Goal: Task Accomplishment & Management: Use online tool/utility

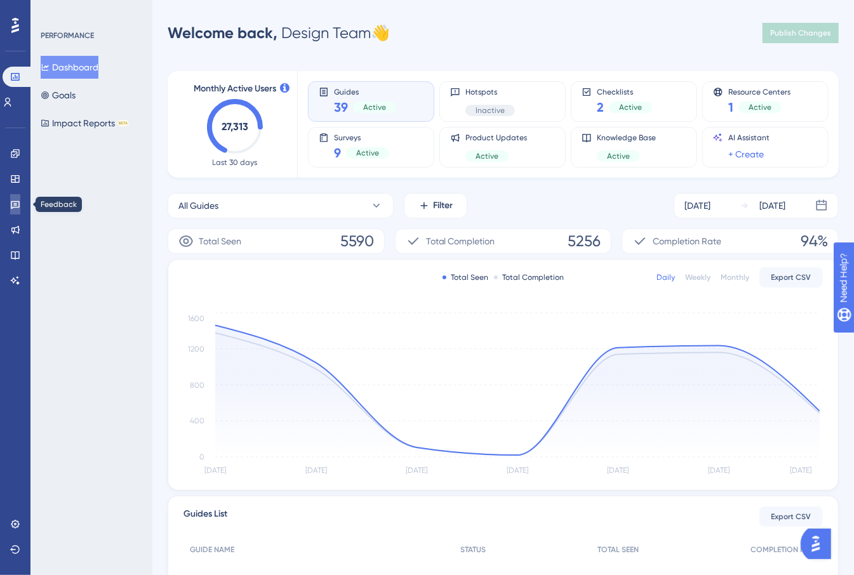
click at [10, 199] on link at bounding box center [15, 204] width 10 height 20
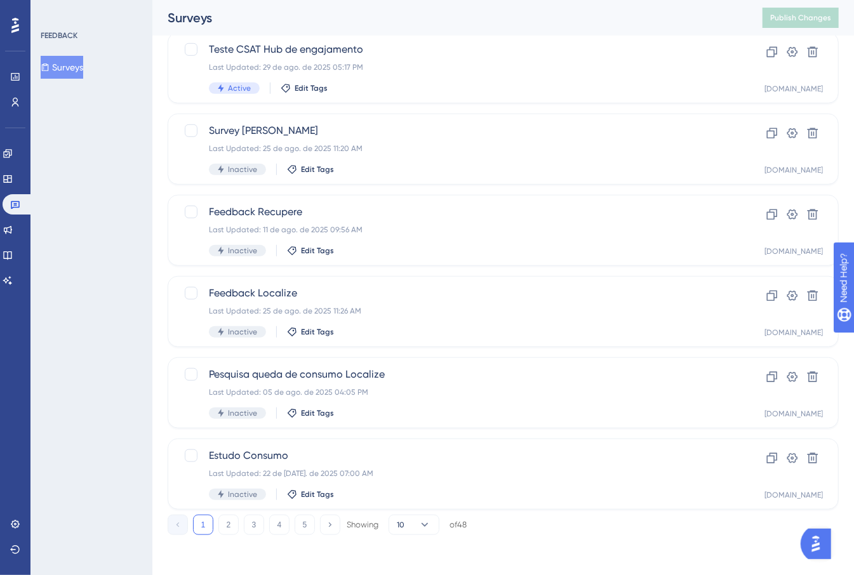
scroll to position [42, 0]
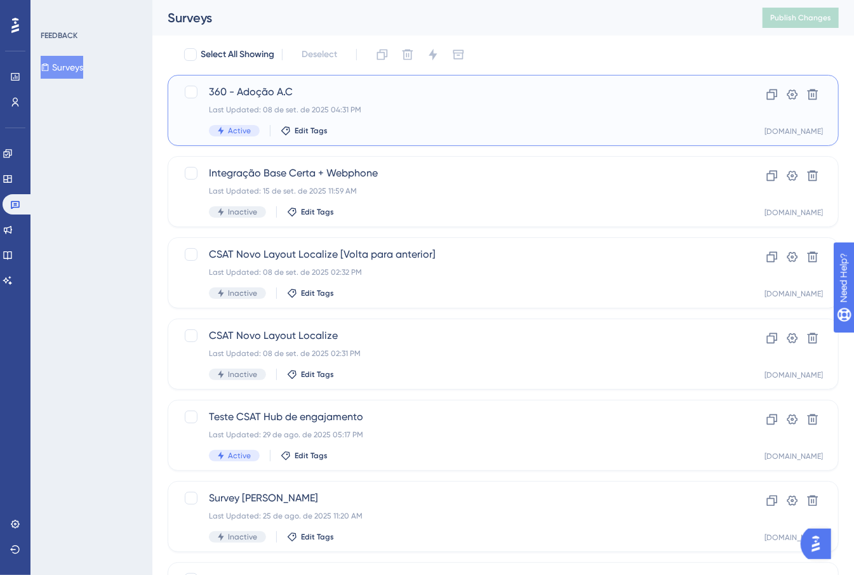
click at [380, 105] on div "Last Updated: 08 de set. de 2025 04:31 PM" at bounding box center [452, 110] width 487 height 10
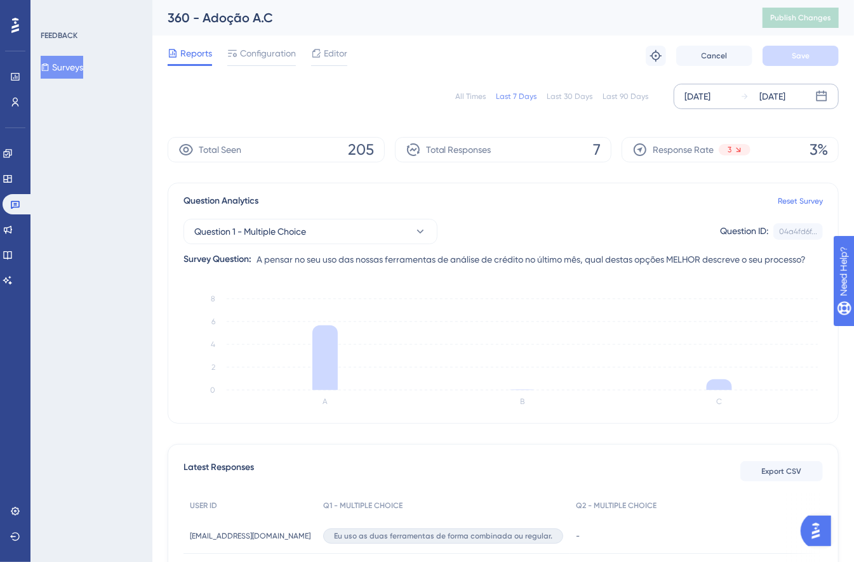
click at [732, 97] on div "[DATE] [DATE]" at bounding box center [755, 96] width 165 height 25
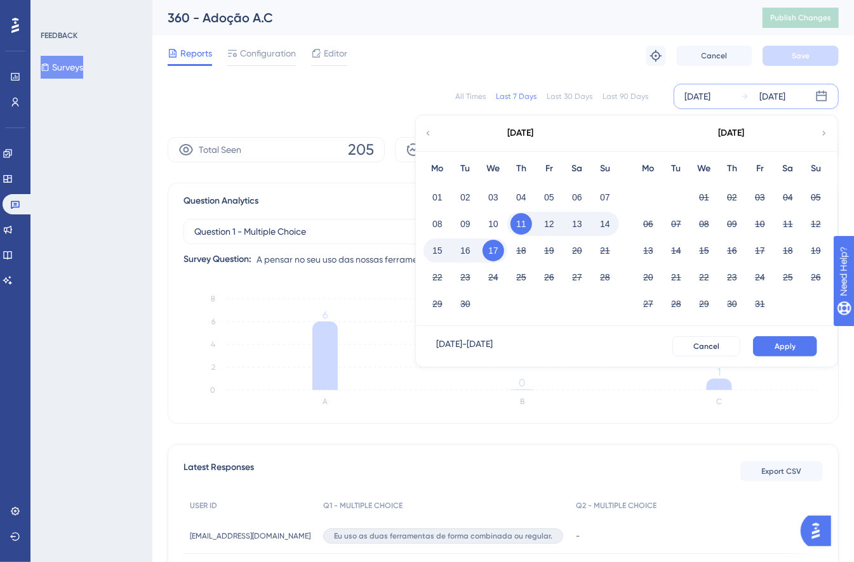
click at [442, 134] on div "[DATE]" at bounding box center [520, 134] width 209 height 36
click at [435, 134] on div "[DATE]" at bounding box center [520, 134] width 209 height 36
click at [430, 134] on icon at bounding box center [427, 133] width 9 height 11
click at [458, 199] on button "01" at bounding box center [465, 198] width 22 height 22
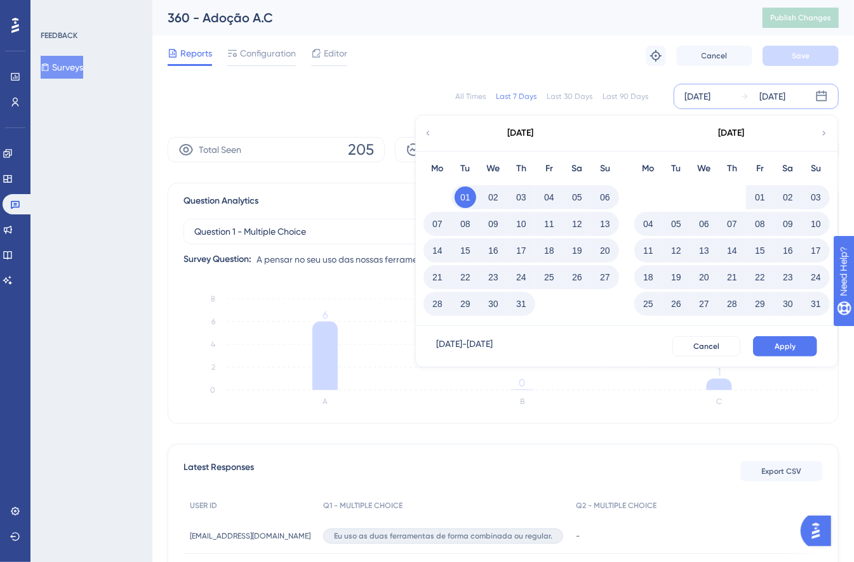
click at [797, 359] on div "[DATE] - [DATE] Cancel Apply" at bounding box center [626, 346] width 421 height 41
click at [788, 348] on span "Apply" at bounding box center [784, 346] width 21 height 10
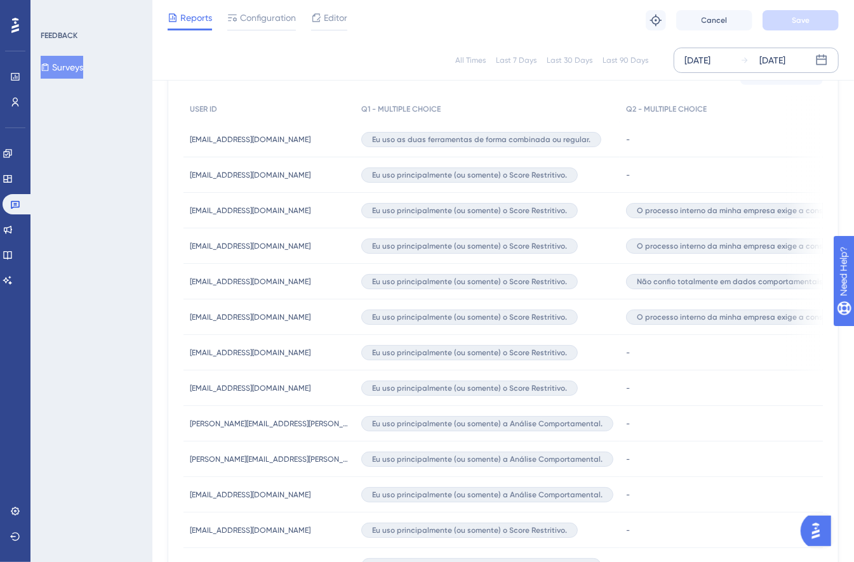
scroll to position [788, 0]
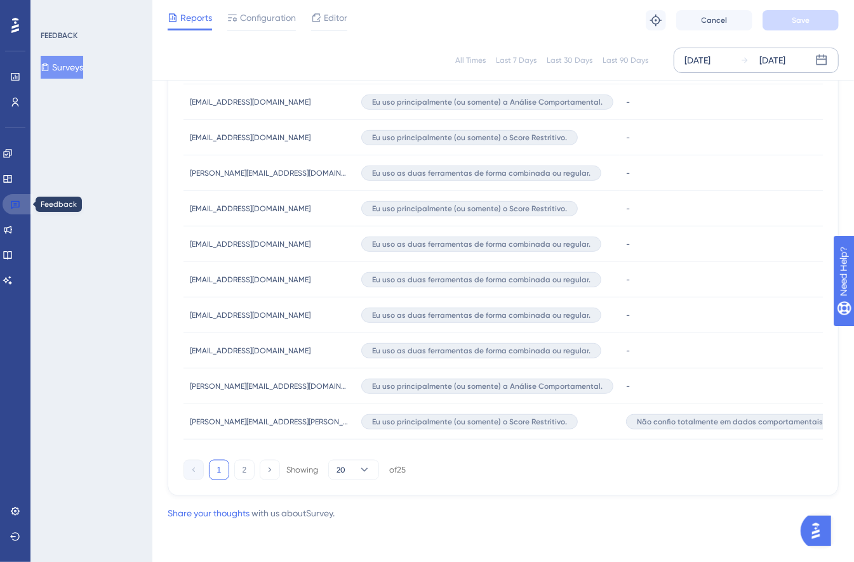
click at [23, 208] on link at bounding box center [18, 204] width 30 height 20
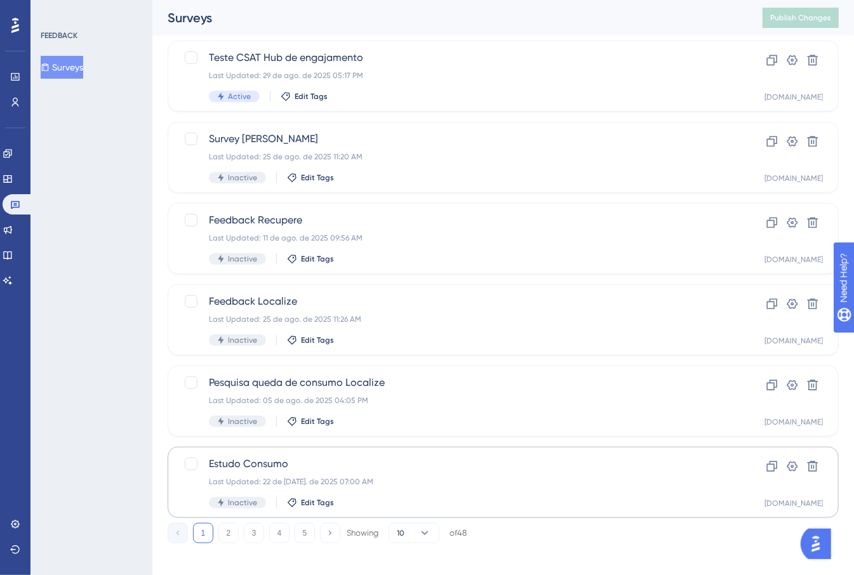
scroll to position [409, 0]
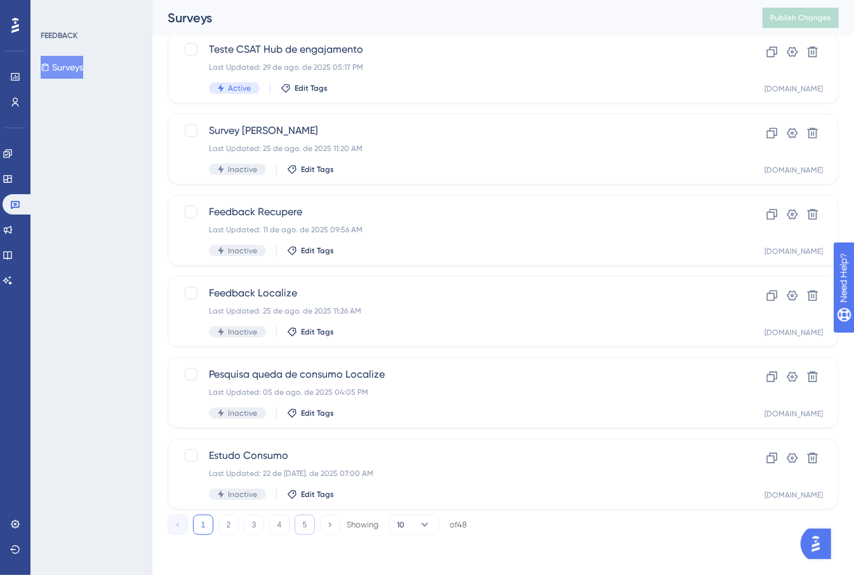
click at [303, 515] on button "5" at bounding box center [304, 525] width 20 height 20
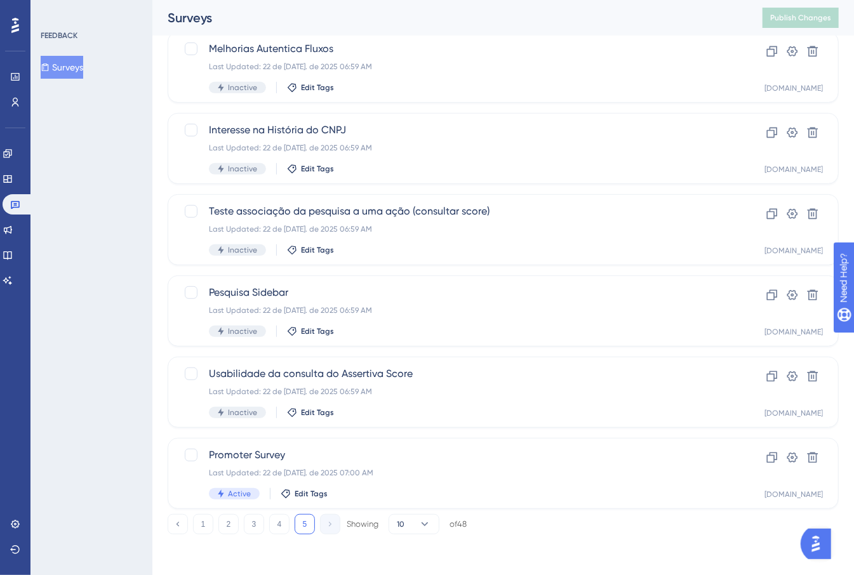
scroll to position [247, 0]
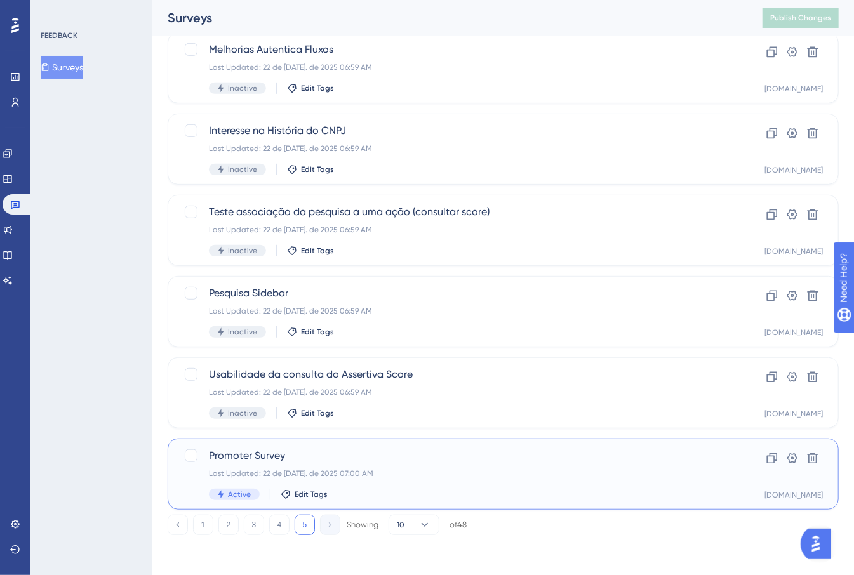
click at [524, 461] on span "Promoter Survey" at bounding box center [452, 455] width 487 height 15
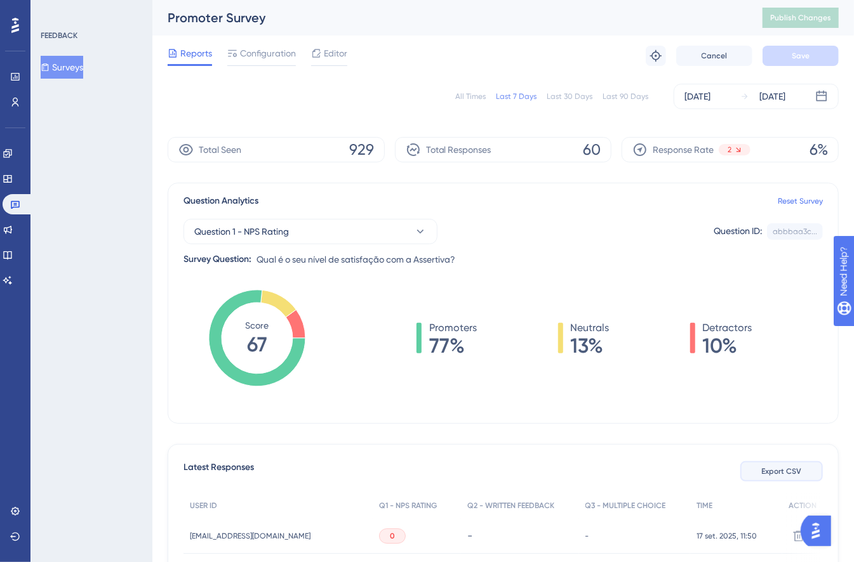
click at [774, 481] on button "Export CSV" at bounding box center [781, 471] width 83 height 20
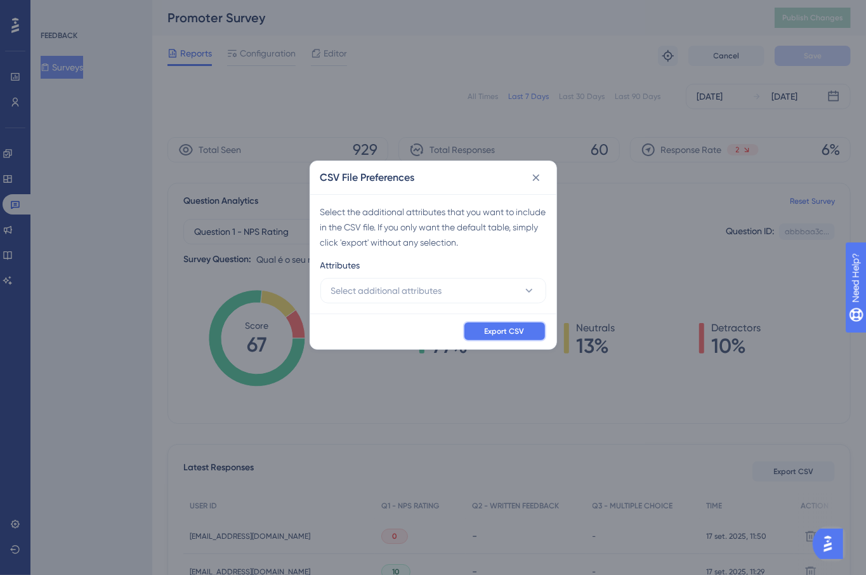
click at [516, 322] on button "Export CSV" at bounding box center [504, 331] width 83 height 20
